Goal: Navigation & Orientation: Understand site structure

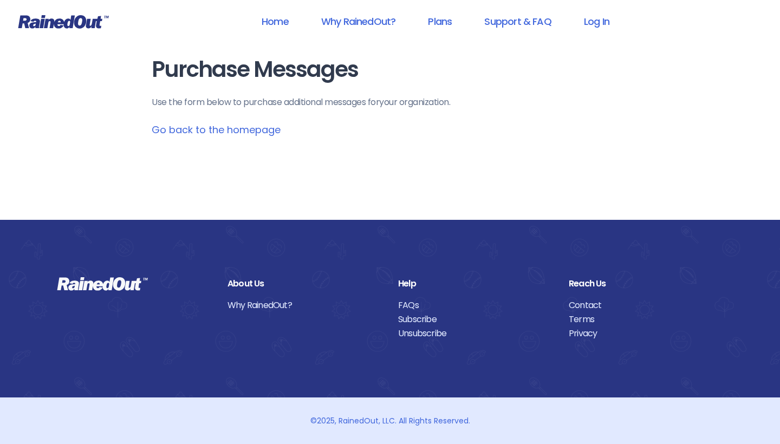
click at [263, 128] on link "Go back to the homepage" at bounding box center [216, 130] width 129 height 14
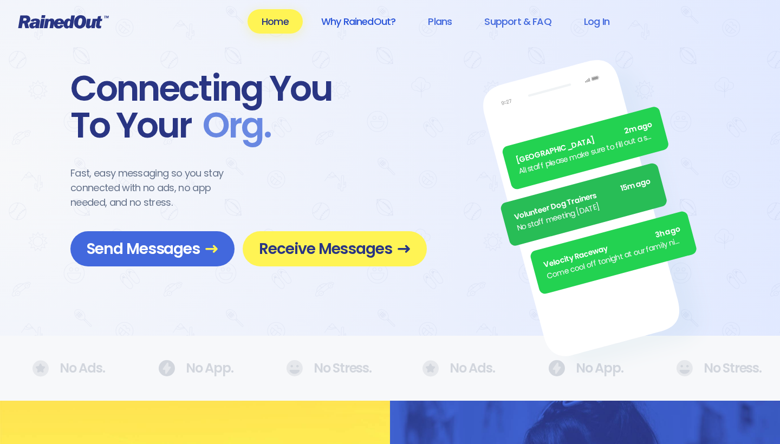
click at [377, 22] on link "Why RainedOut?" at bounding box center [358, 21] width 103 height 24
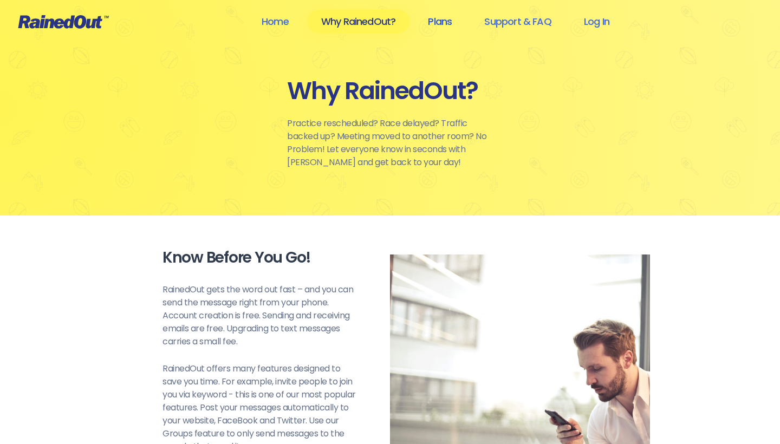
click at [444, 22] on link "Plans" at bounding box center [440, 21] width 52 height 24
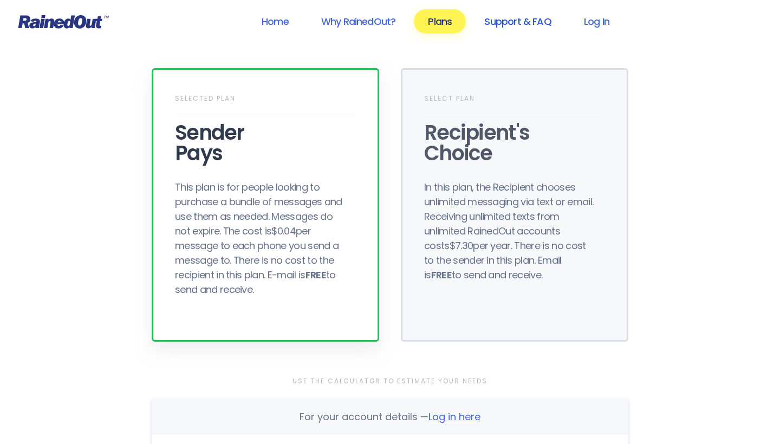
click at [549, 24] on link "Support & FAQ" at bounding box center [517, 21] width 95 height 24
